Goal: Transaction & Acquisition: Obtain resource

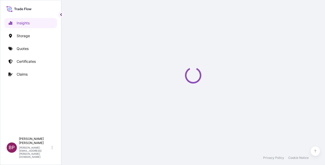
select select "2025"
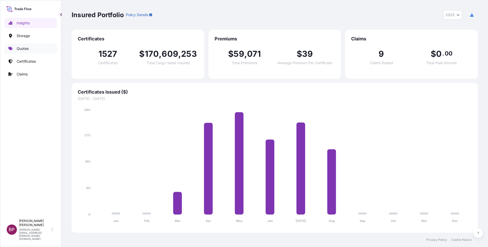
click at [22, 50] on p "Quotes" at bounding box center [23, 48] width 12 height 5
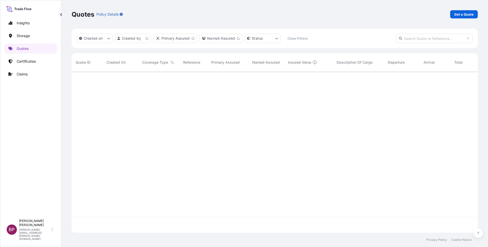
scroll to position [158, 400]
click at [325, 12] on p "Get a Quote" at bounding box center [463, 14] width 19 height 5
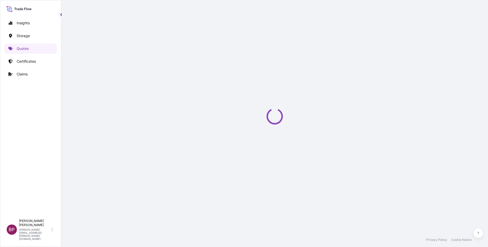
select select "Water"
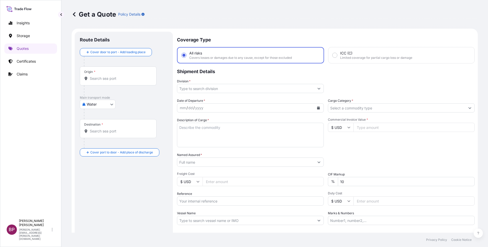
scroll to position [8, 0]
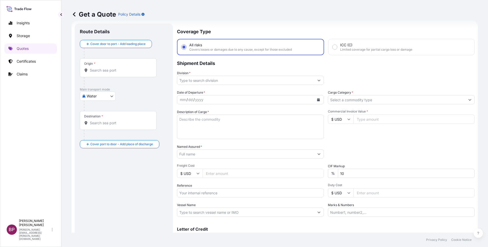
click at [325, 120] on input "Commercial Invoice Value *" at bounding box center [413, 119] width 121 height 9
paste input "32390"
type input "32390"
click at [325, 99] on input "Cargo Category *" at bounding box center [396, 99] width 137 height 9
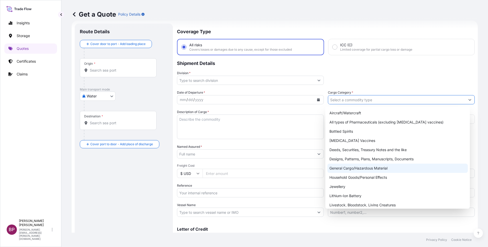
click at [325, 164] on div "General Cargo/Hazardous Material" at bounding box center [397, 168] width 140 height 9
type input "General Cargo/Hazardous Material"
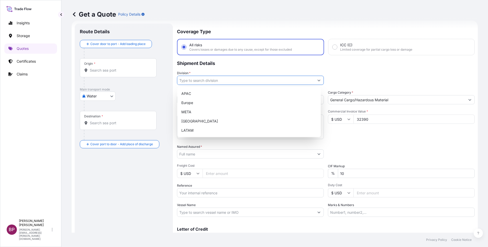
click at [317, 83] on button "Show suggestions" at bounding box center [318, 80] width 9 height 9
click at [220, 112] on div "META" at bounding box center [248, 111] width 139 height 9
type input "META"
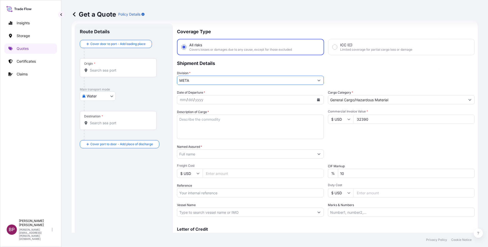
drag, startPoint x: 351, startPoint y: 174, endPoint x: 206, endPoint y: 162, distance: 145.7
click at [222, 163] on div "Date of Departure * mm / dd / yyyy Cargo Category * General Cargo/Hazardous Mat…" at bounding box center [326, 153] width 298 height 127
type input "0"
click at [325, 146] on div "Packing Category Type to search a container mode Please select a primary mode o…" at bounding box center [401, 151] width 147 height 14
click at [215, 126] on textarea "Description of Cargo *" at bounding box center [250, 127] width 147 height 25
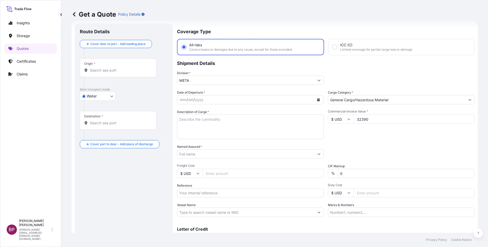
paste textarea "Furniture"
type textarea "Furniture"
click at [201, 164] on input "Reference" at bounding box center [250, 192] width 147 height 9
paste input "BL:MAEU258411485 SSLS3039"
type input "BL:MAEU258411485 SSLS3039"
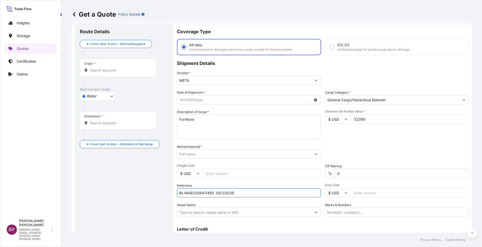
click at [213, 156] on input "Named Assured *" at bounding box center [244, 153] width 134 height 9
paste input "ETAB INTERNATIONAL TRADING CO"
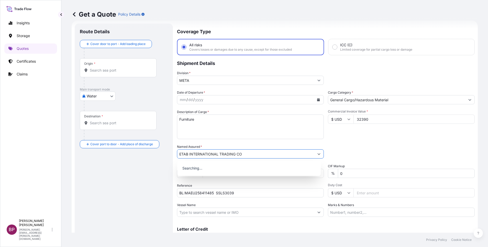
type input "ETAB INTERNATIONAL TRADING CO"
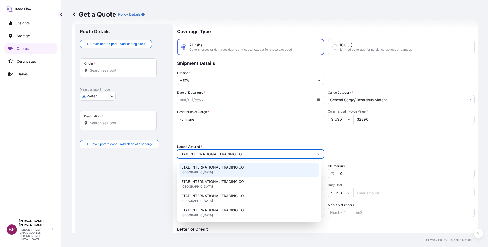
click at [317, 100] on icon "Calendar" at bounding box center [318, 99] width 3 height 3
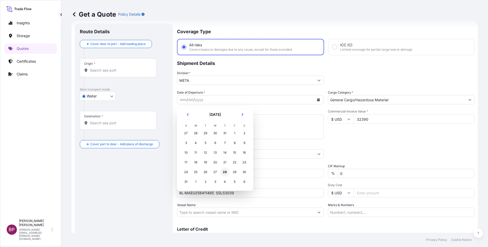
click at [225, 164] on div "28" at bounding box center [224, 171] width 9 height 9
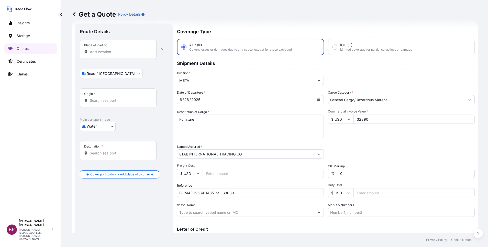
click at [118, 52] on input "Place of loading" at bounding box center [120, 51] width 60 height 5
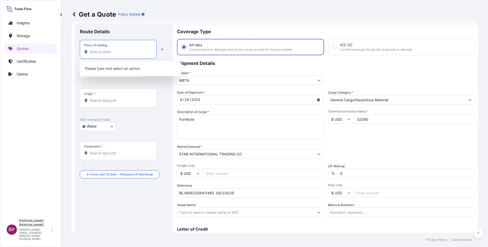
paste input "Izmit"
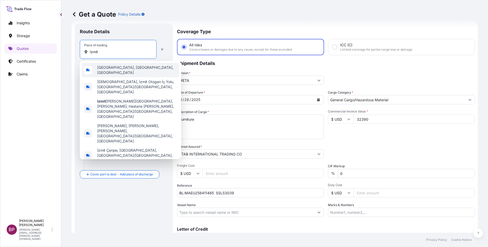
click at [116, 69] on span "[GEOGRAPHIC_DATA], [GEOGRAPHIC_DATA], [GEOGRAPHIC_DATA]" at bounding box center [137, 70] width 80 height 10
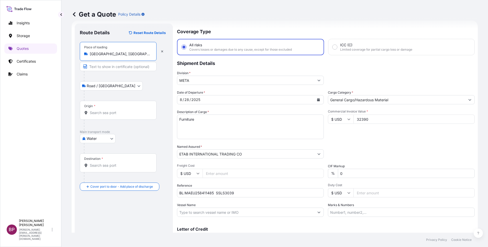
type input "[GEOGRAPHIC_DATA], [GEOGRAPHIC_DATA], [GEOGRAPHIC_DATA]"
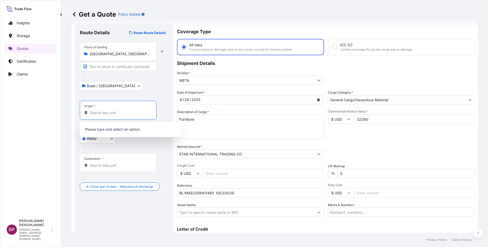
click at [110, 114] on input "Origin *" at bounding box center [120, 112] width 60 height 5
paste input "Izmit"
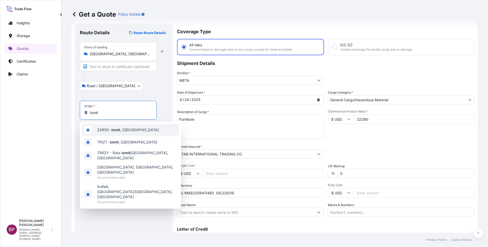
click at [125, 129] on span "ZARSS - Izmit , [GEOGRAPHIC_DATA]" at bounding box center [128, 129] width 62 height 5
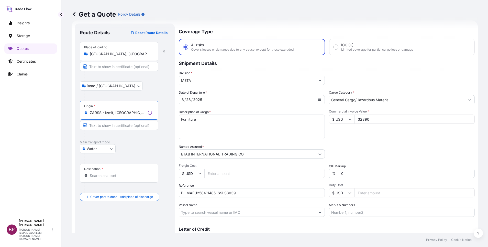
type input "ZARSS - Izmit, [GEOGRAPHIC_DATA]"
click at [116, 164] on input "Destination *" at bounding box center [121, 175] width 62 height 5
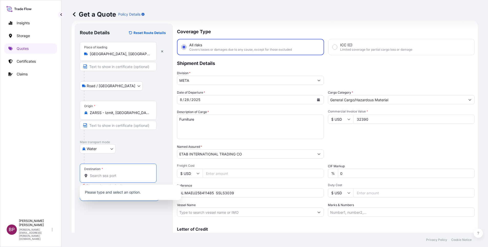
paste input "Jeddah"
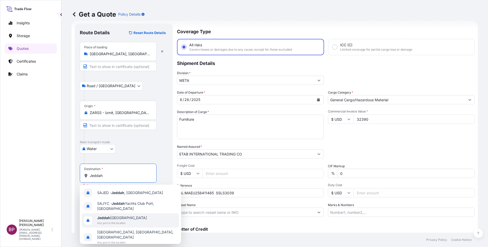
click at [129, 164] on span "Jeddah [GEOGRAPHIC_DATA]" at bounding box center [122, 217] width 50 height 5
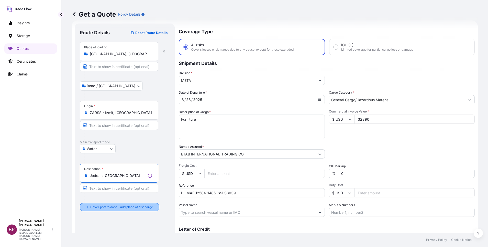
type input "Jeddah [GEOGRAPHIC_DATA]"
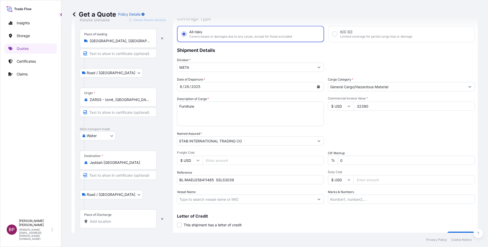
scroll to position [33, 0]
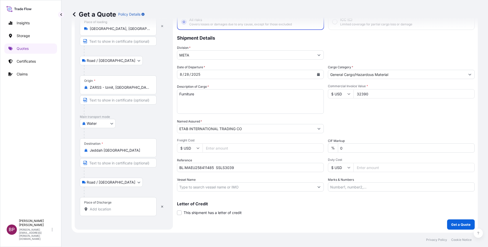
click at [115, 164] on input "Place of Discharge" at bounding box center [120, 209] width 60 height 5
paste input "Jeddah"
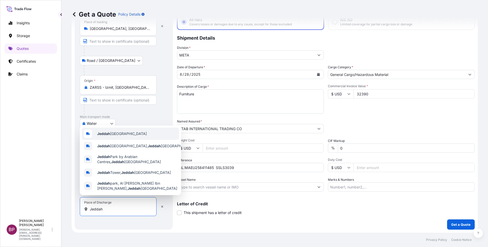
click at [129, 131] on span "Jeddah [GEOGRAPHIC_DATA]" at bounding box center [122, 133] width 50 height 5
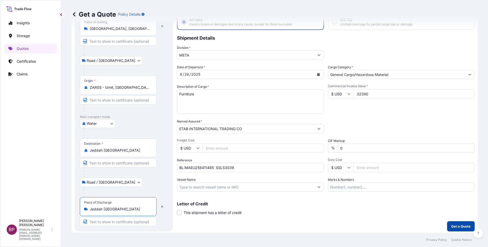
type input "Jeddah [GEOGRAPHIC_DATA]"
click at [325, 164] on p "Get a Quote" at bounding box center [460, 226] width 19 height 5
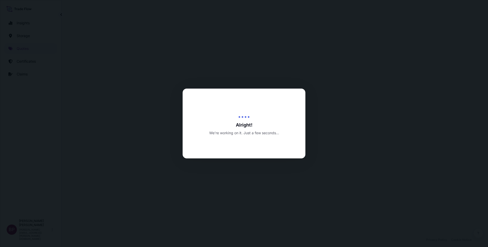
select select "Road / [GEOGRAPHIC_DATA]"
select select "Water"
select select "Road / [GEOGRAPHIC_DATA]"
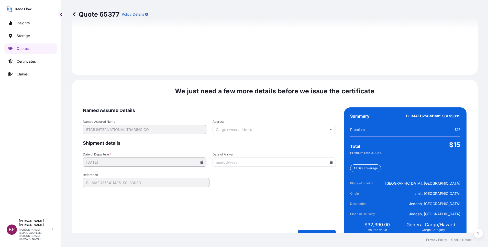
scroll to position [758, 0]
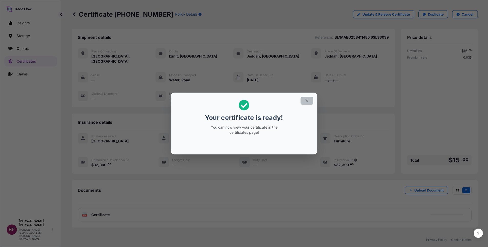
click at [309, 100] on icon "button" at bounding box center [306, 100] width 5 height 5
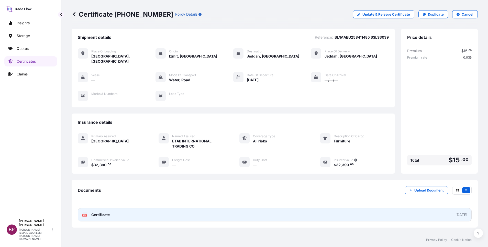
click at [99, 164] on span "Certificate" at bounding box center [100, 214] width 18 height 5
